Goal: Transaction & Acquisition: Book appointment/travel/reservation

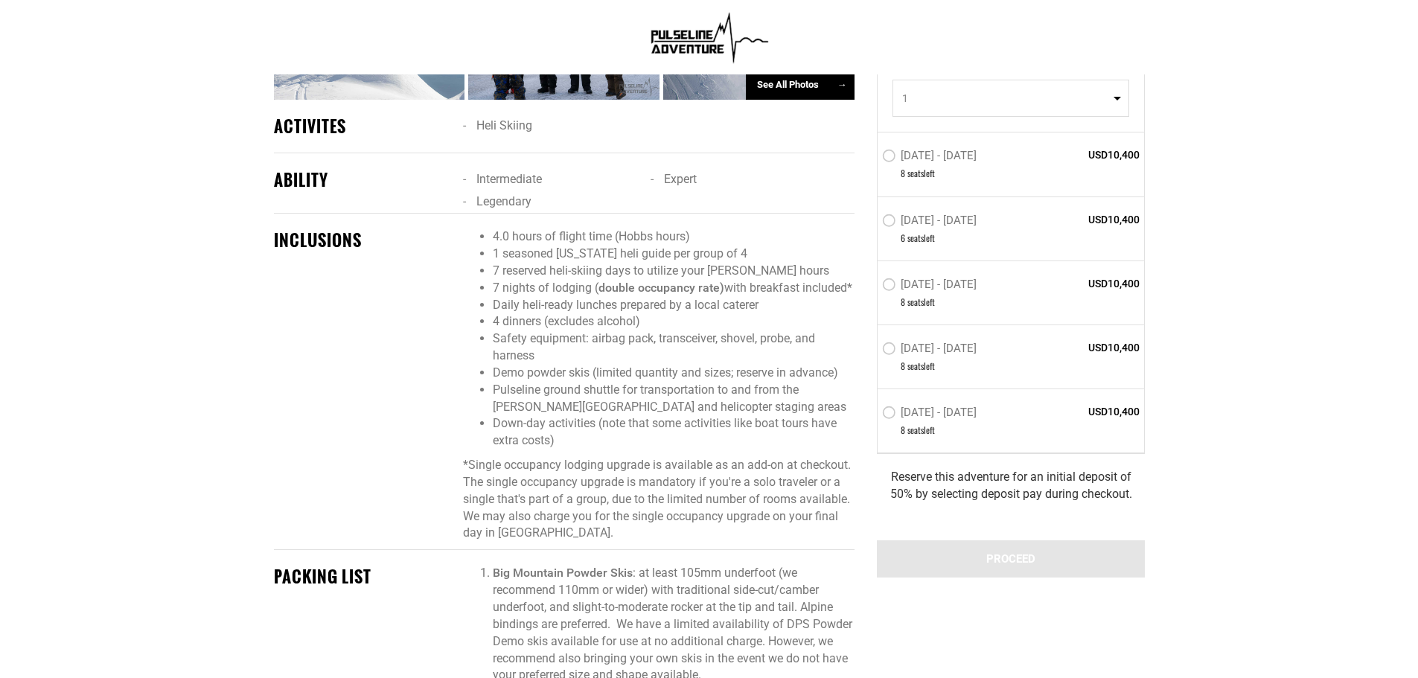
scroll to position [1191, 0]
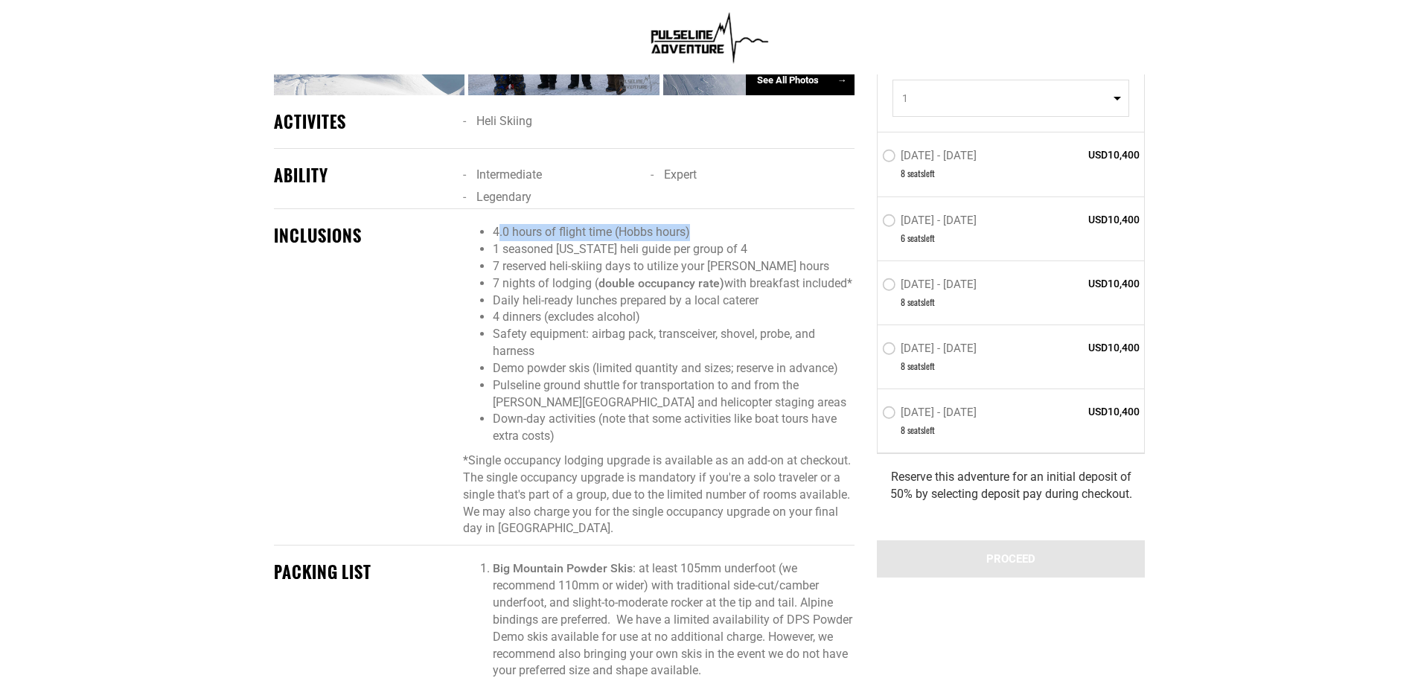
drag, startPoint x: 497, startPoint y: 209, endPoint x: 696, endPoint y: 214, distance: 198.8
click at [696, 224] on li "4.0 hours of flight time (Hobbs hours)" at bounding box center [673, 232] width 361 height 17
click at [772, 312] on li "4 dinners (excludes alcohol)" at bounding box center [673, 317] width 361 height 17
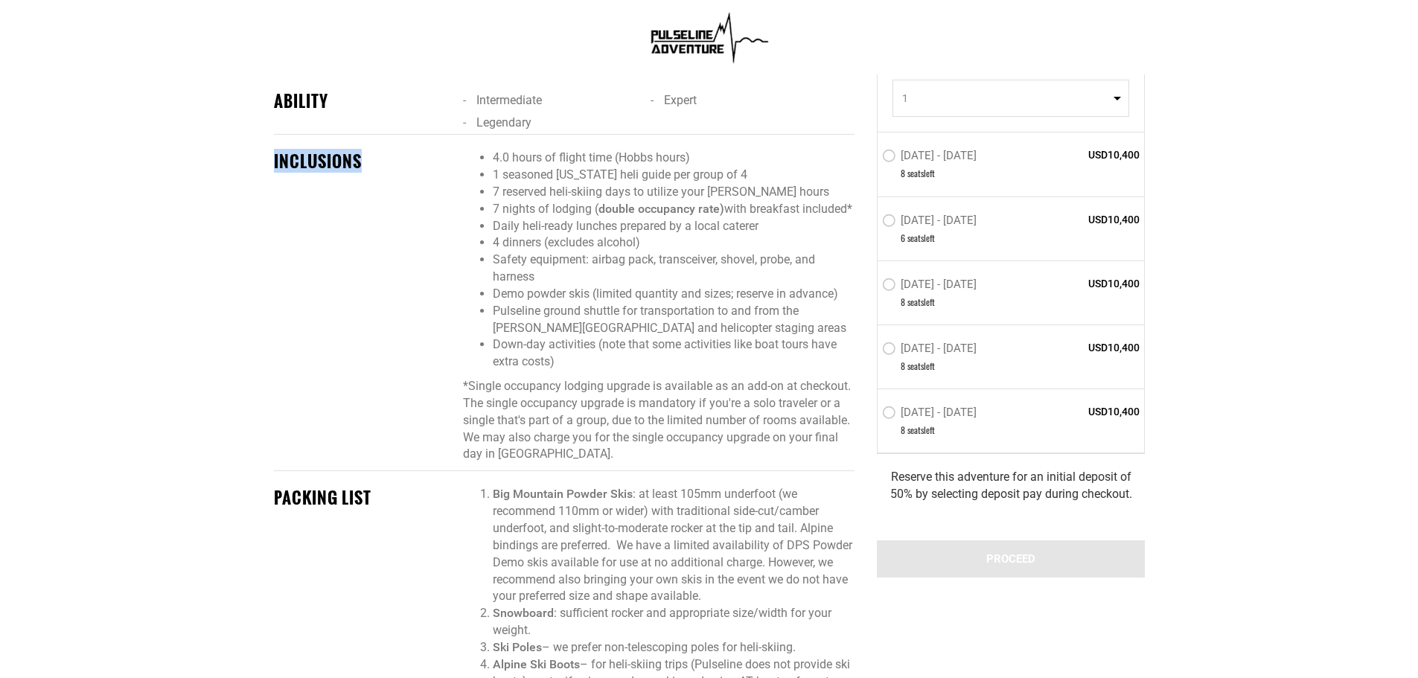
drag, startPoint x: 275, startPoint y: 146, endPoint x: 418, endPoint y: 198, distance: 152.1
click at [395, 151] on div "INCLUSIONS" at bounding box center [363, 161] width 179 height 23
click at [713, 575] on li "Big Mountain Powder Skis : at least 105mm underfoot (we recommend 110mm or wide…" at bounding box center [673, 545] width 361 height 119
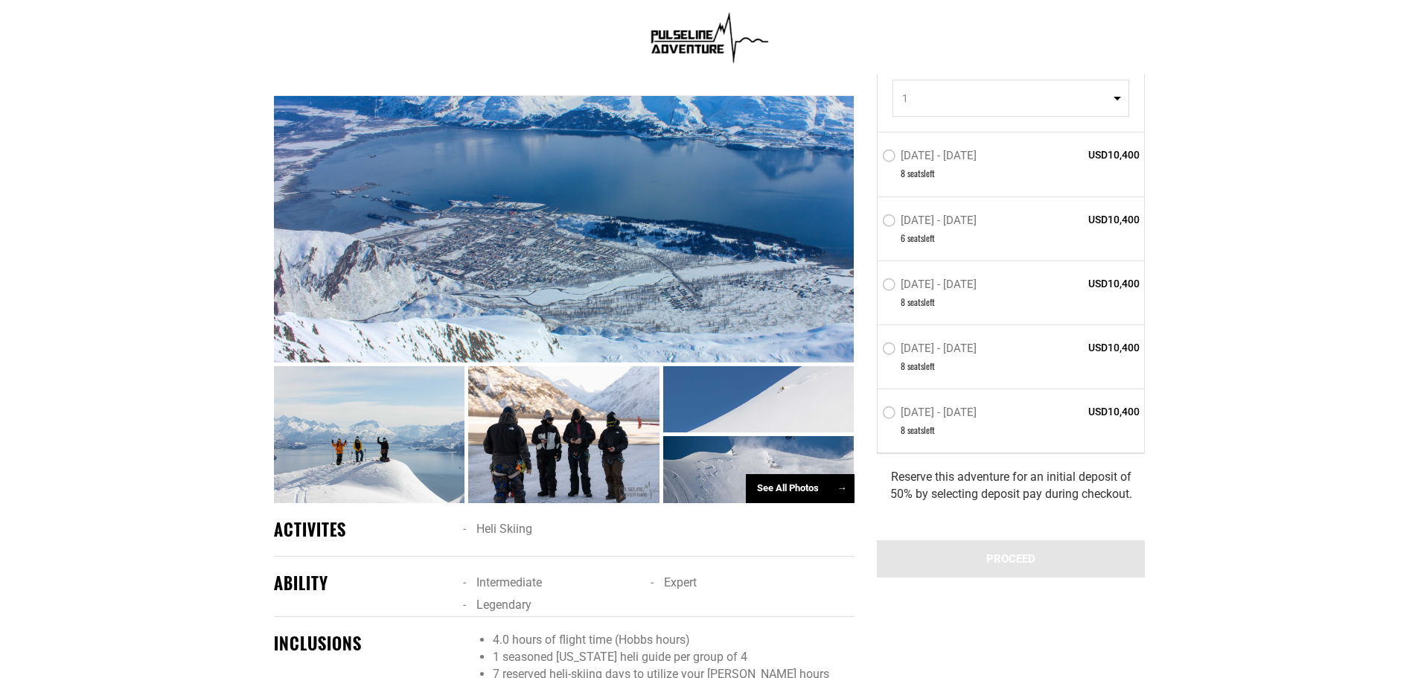
scroll to position [372, 0]
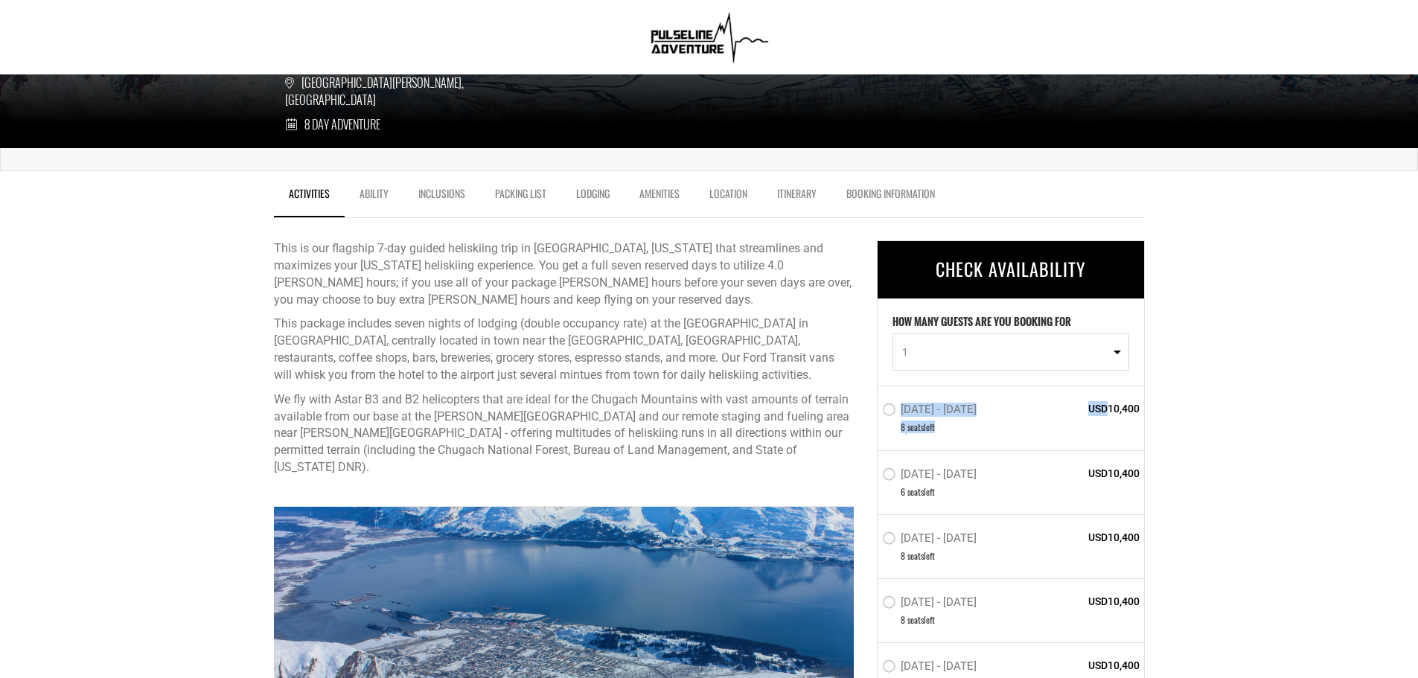
drag, startPoint x: 1111, startPoint y: 406, endPoint x: 1142, endPoint y: 407, distance: 31.3
click at [1142, 407] on div "[DATE] - [DATE] 8 seat s left USD10,400" at bounding box center [1011, 418] width 266 height 64
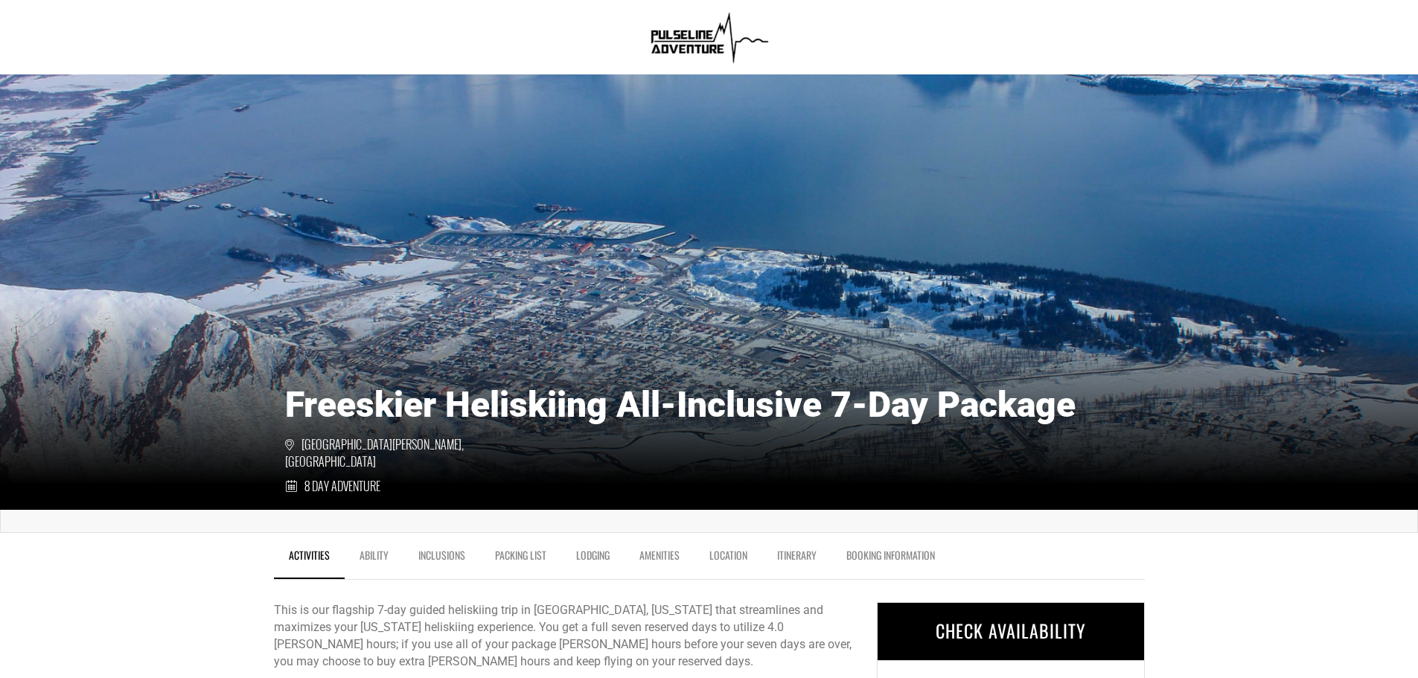
scroll to position [0, 0]
